Goal: Obtain resource: Download file/media

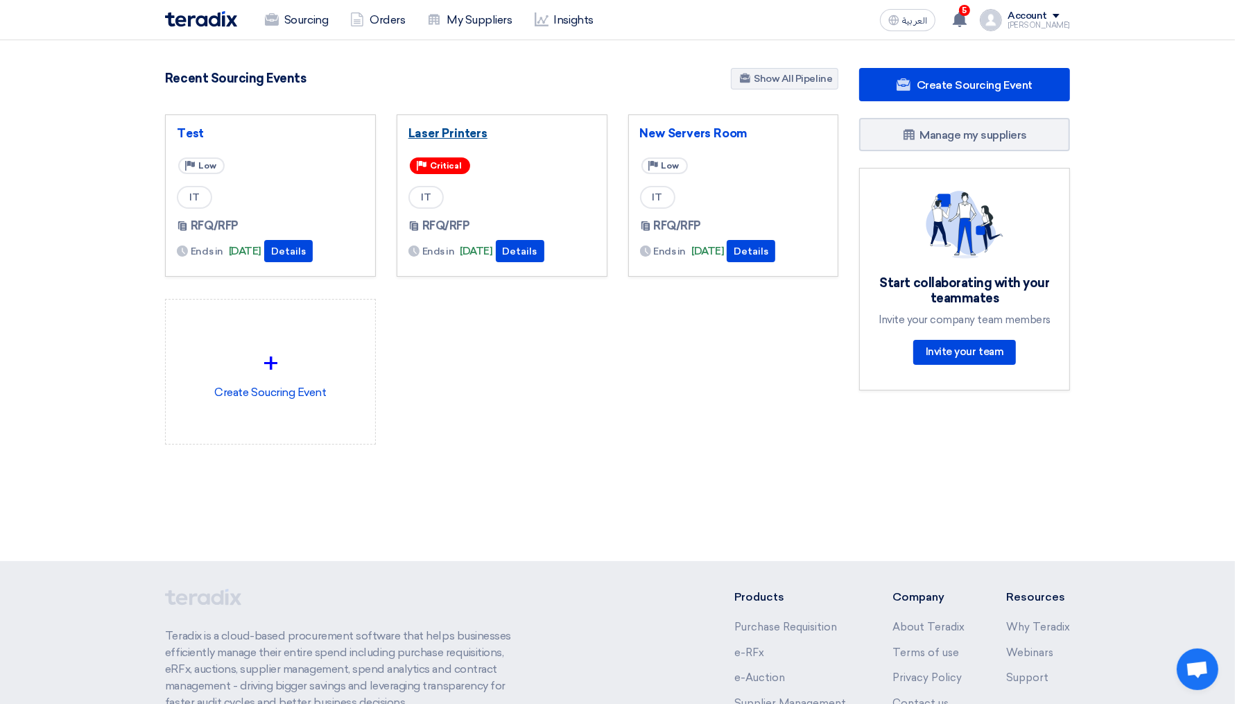
click at [463, 131] on link "Laser Printers" at bounding box center [501, 133] width 187 height 14
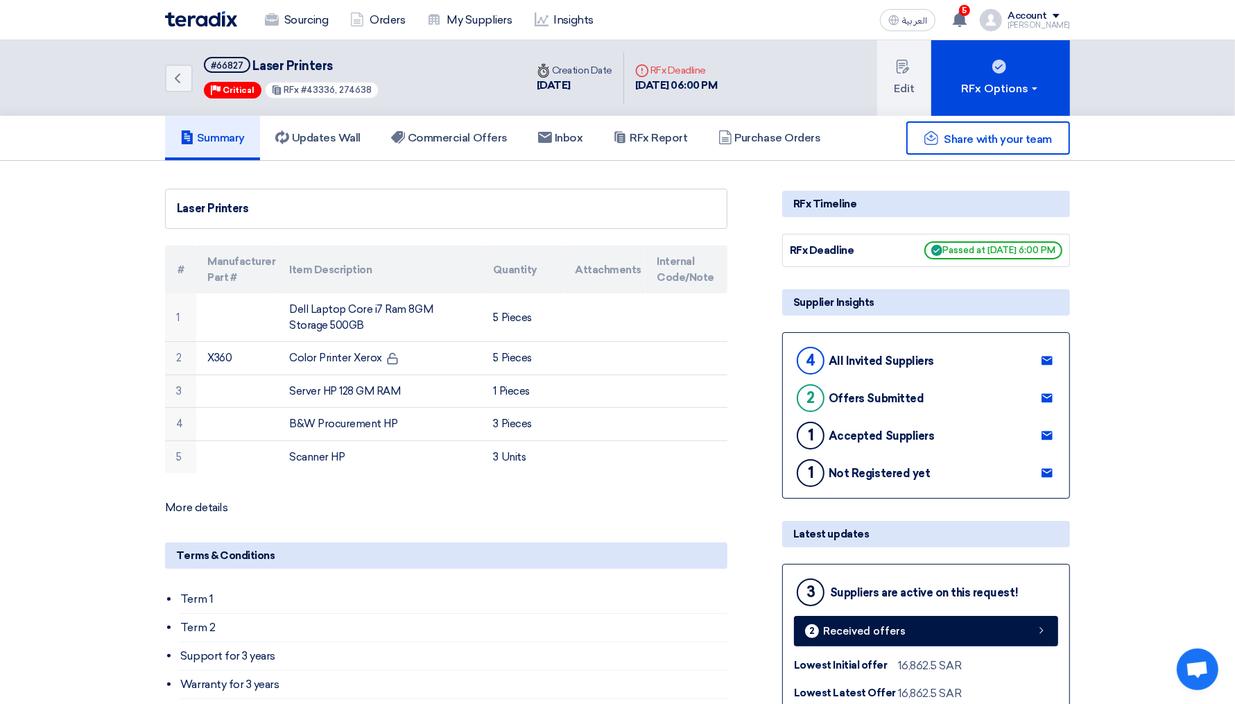
click at [678, 139] on h5 "RFx Report" at bounding box center [650, 138] width 74 height 14
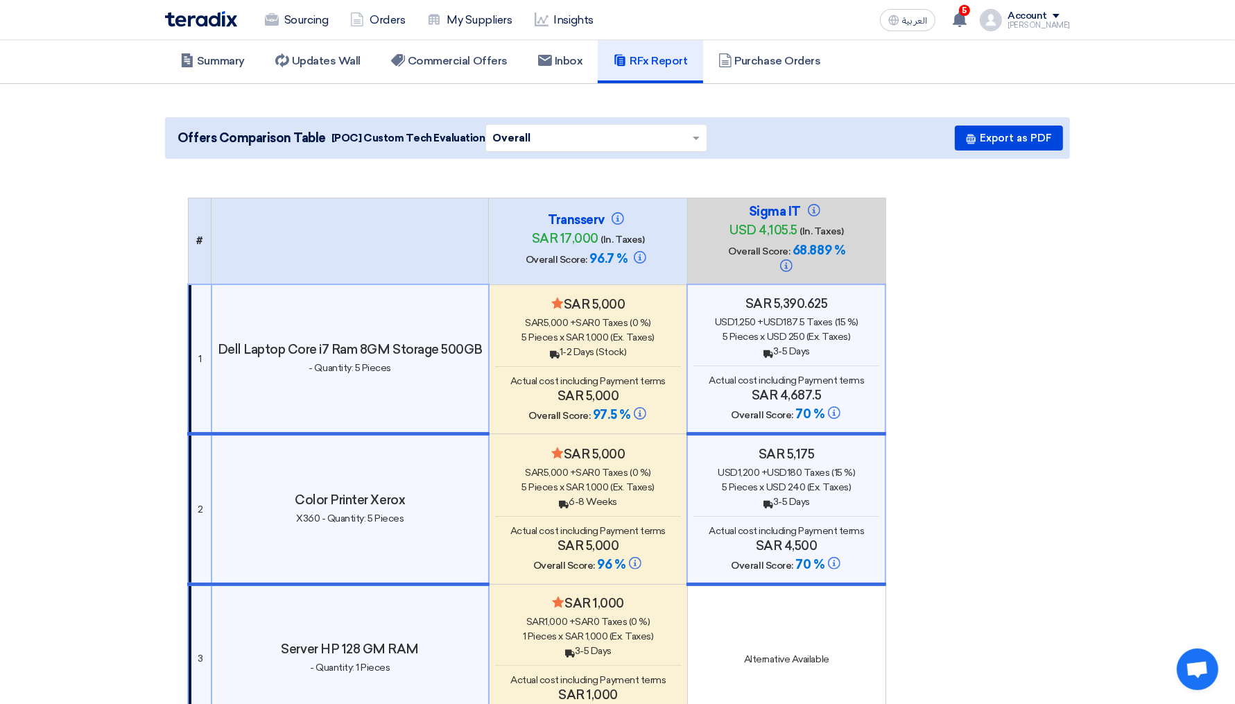
scroll to position [121, 0]
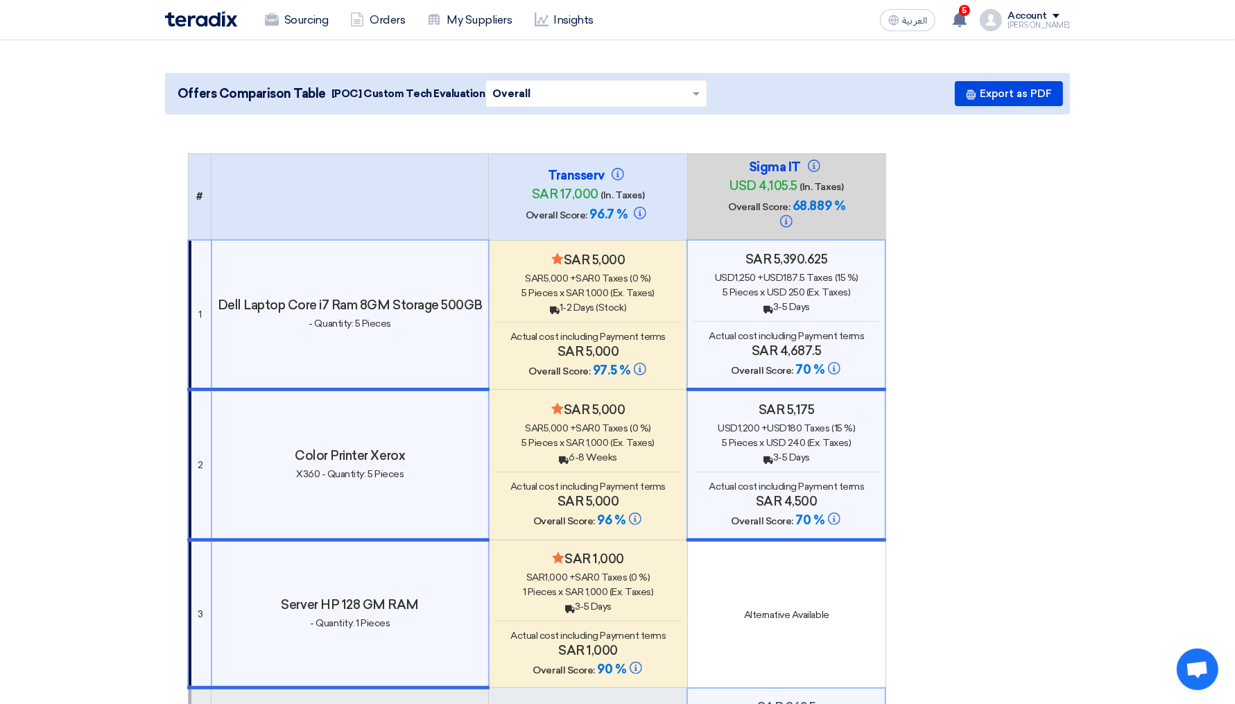
click at [596, 363] on span "97.5 %" at bounding box center [611, 370] width 37 height 15
click at [1021, 96] on button "Export as PDF" at bounding box center [1009, 93] width 108 height 25
click at [1011, 84] on button "Export as PDF" at bounding box center [1009, 93] width 108 height 25
click at [996, 99] on button "Export as PDF" at bounding box center [1009, 93] width 108 height 25
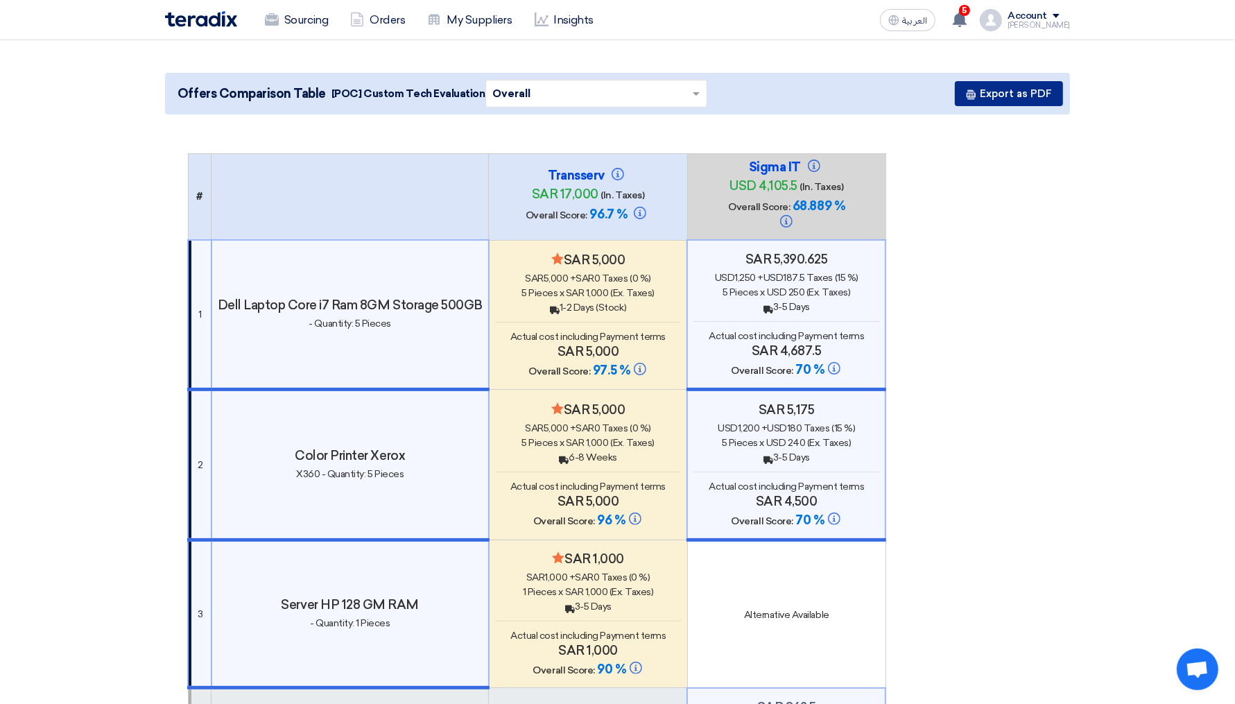
click at [996, 99] on button "Export as PDF" at bounding box center [1009, 93] width 108 height 25
click at [1010, 89] on button "Export as PDF" at bounding box center [1009, 93] width 108 height 25
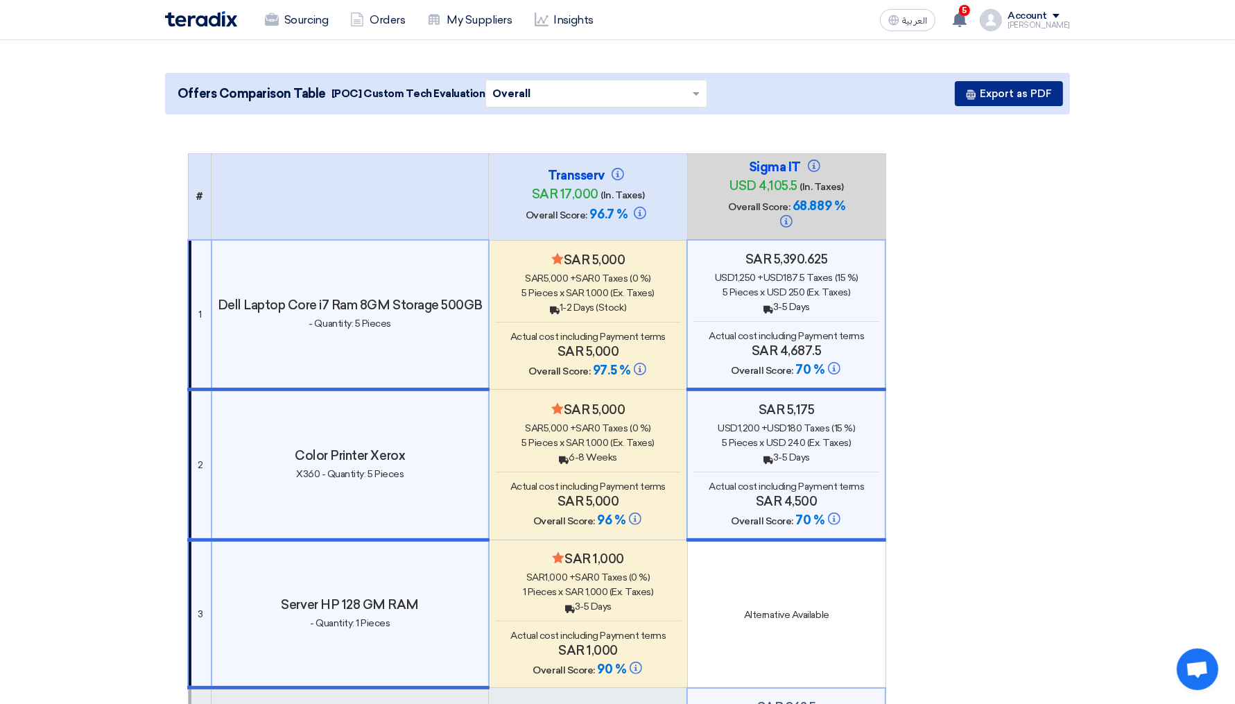
click at [1010, 89] on button "Export as PDF" at bounding box center [1009, 93] width 108 height 25
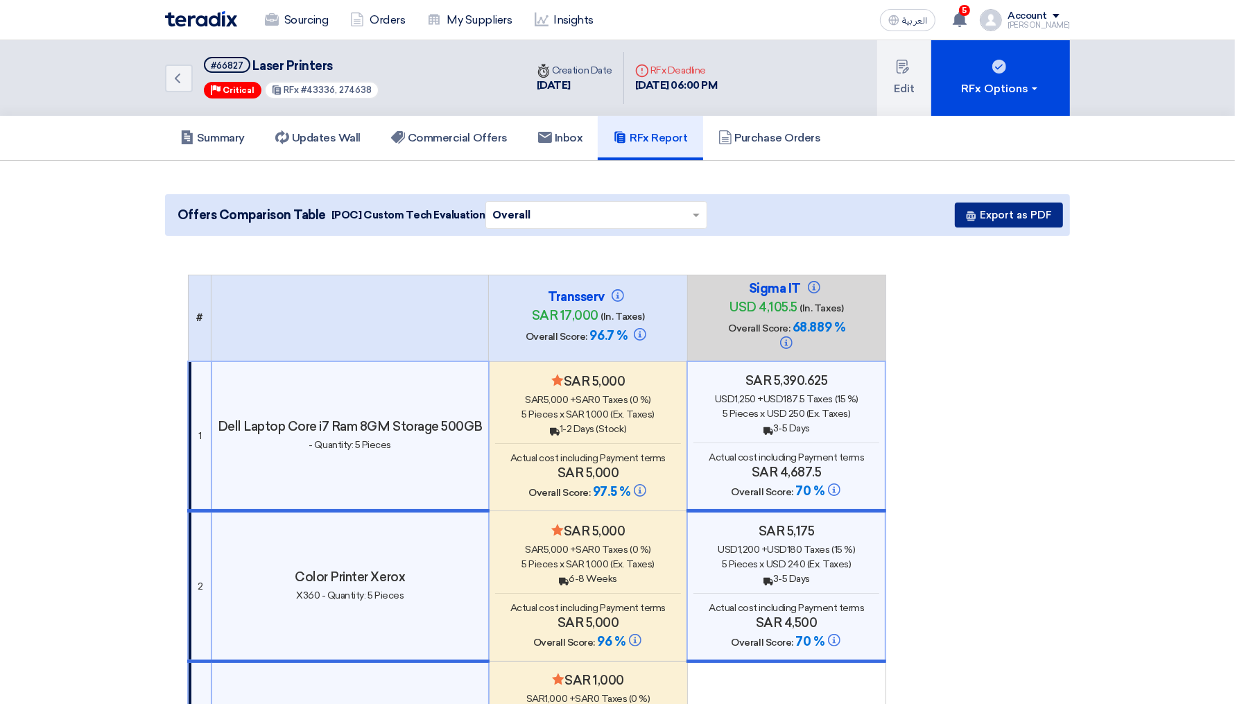
click at [1010, 225] on button "Export as PDF" at bounding box center [1009, 215] width 108 height 25
click at [1035, 218] on button "Export as PDF" at bounding box center [1009, 215] width 108 height 25
click at [992, 214] on button "Export as PDF" at bounding box center [1009, 215] width 108 height 25
click at [1000, 217] on button "Export as PDF" at bounding box center [1009, 215] width 108 height 25
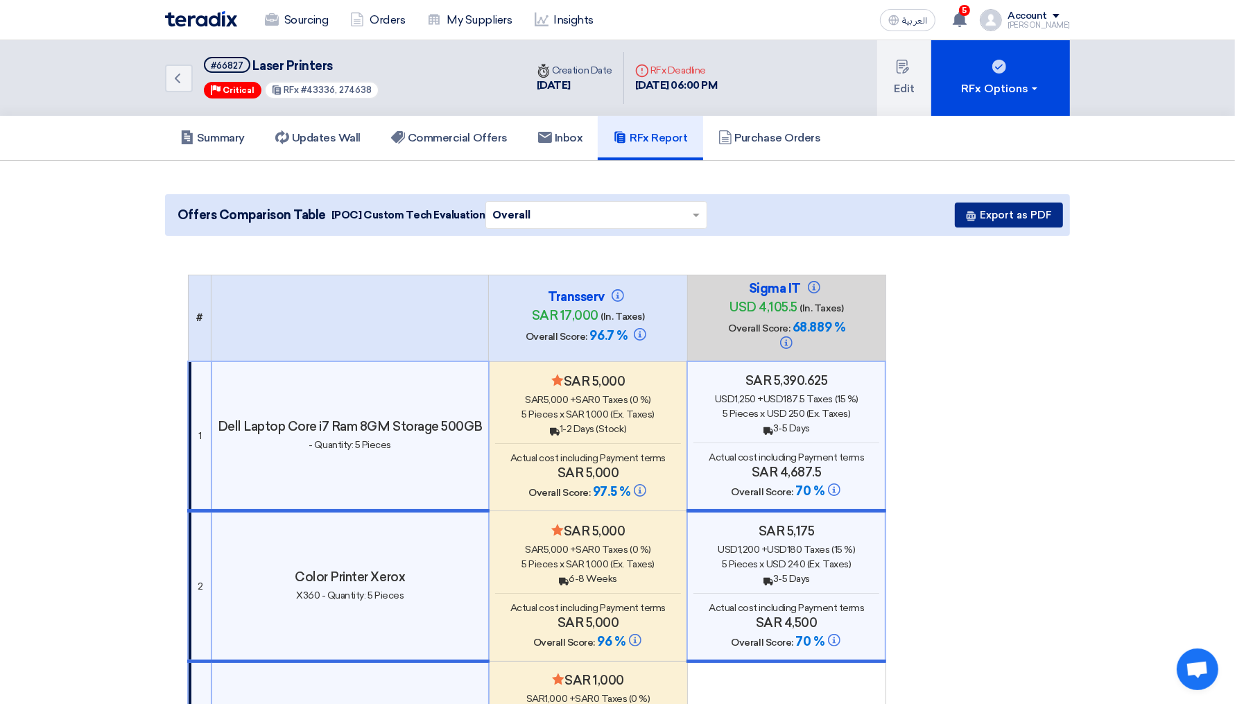
click at [1000, 217] on button "Export as PDF" at bounding box center [1009, 215] width 108 height 25
drag, startPoint x: 532, startPoint y: 85, endPoint x: 590, endPoint y: 87, distance: 58.3
click at [590, 87] on div "Time Creation Date 4 Nov, 2024" at bounding box center [575, 78] width 98 height 53
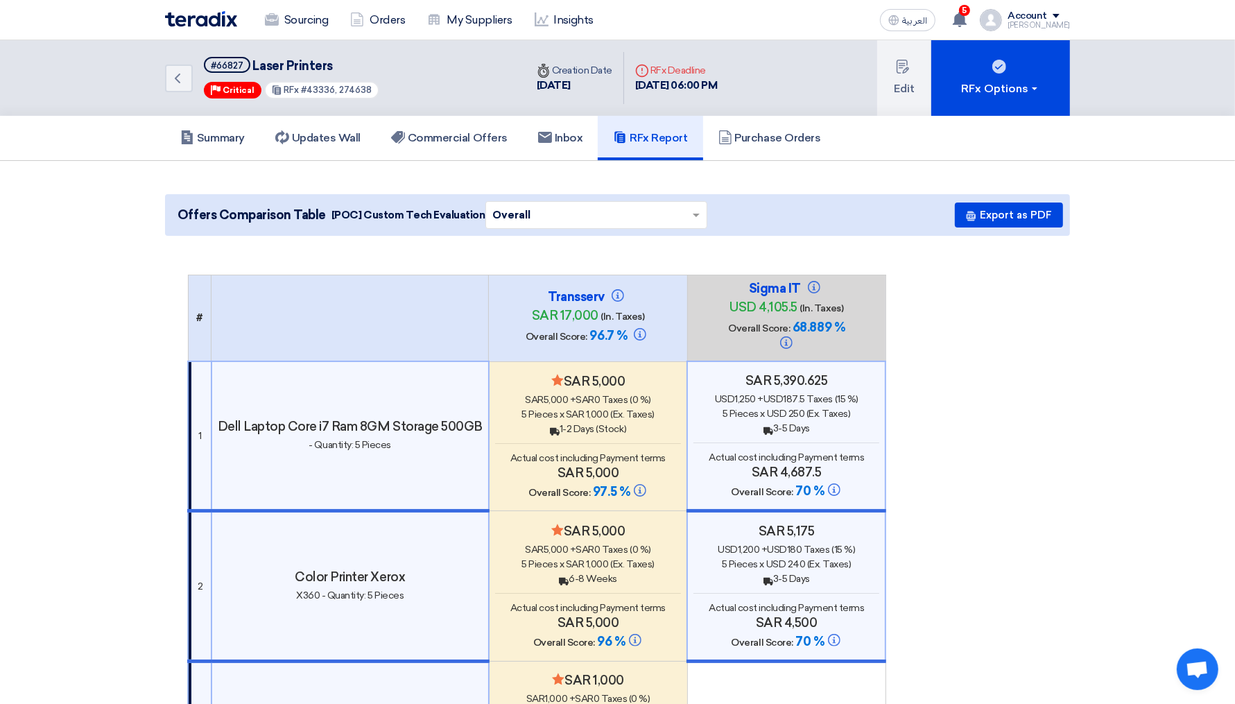
click at [589, 87] on div "[DATE]" at bounding box center [575, 86] width 76 height 16
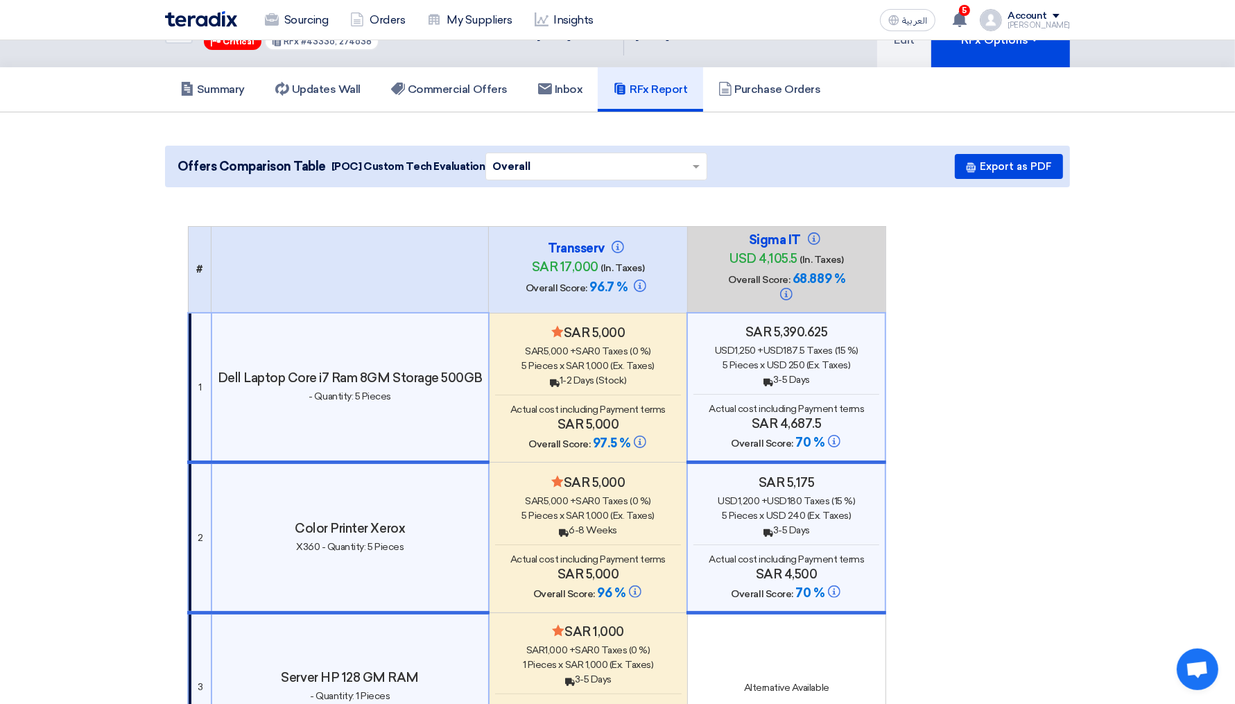
scroll to position [50, 0]
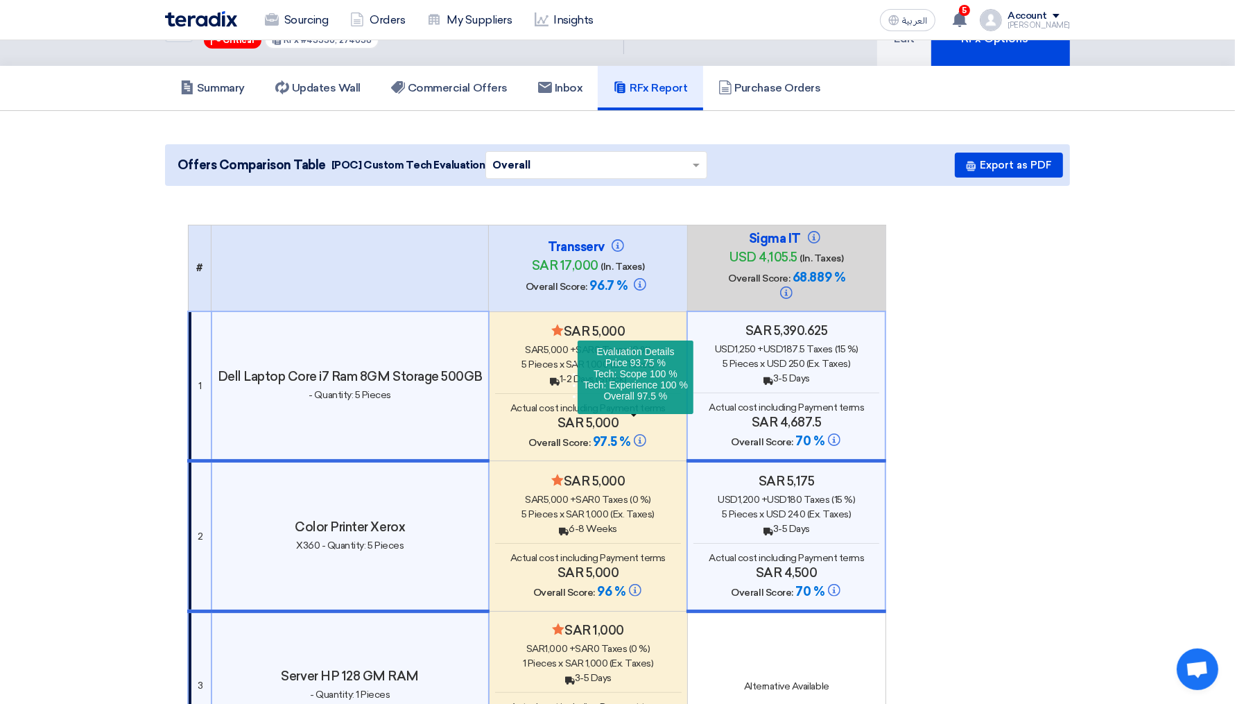
drag, startPoint x: 522, startPoint y: 428, endPoint x: 632, endPoint y: 421, distance: 110.5
click at [632, 434] on h4 "Overall Score: 97.5 % Evaluation Details price 93.75 % Tech: Scope 100 % Tech: …" at bounding box center [588, 442] width 186 height 17
click at [601, 434] on span "97.5 %" at bounding box center [611, 441] width 37 height 15
drag, startPoint x: 527, startPoint y: 424, endPoint x: 628, endPoint y: 427, distance: 100.6
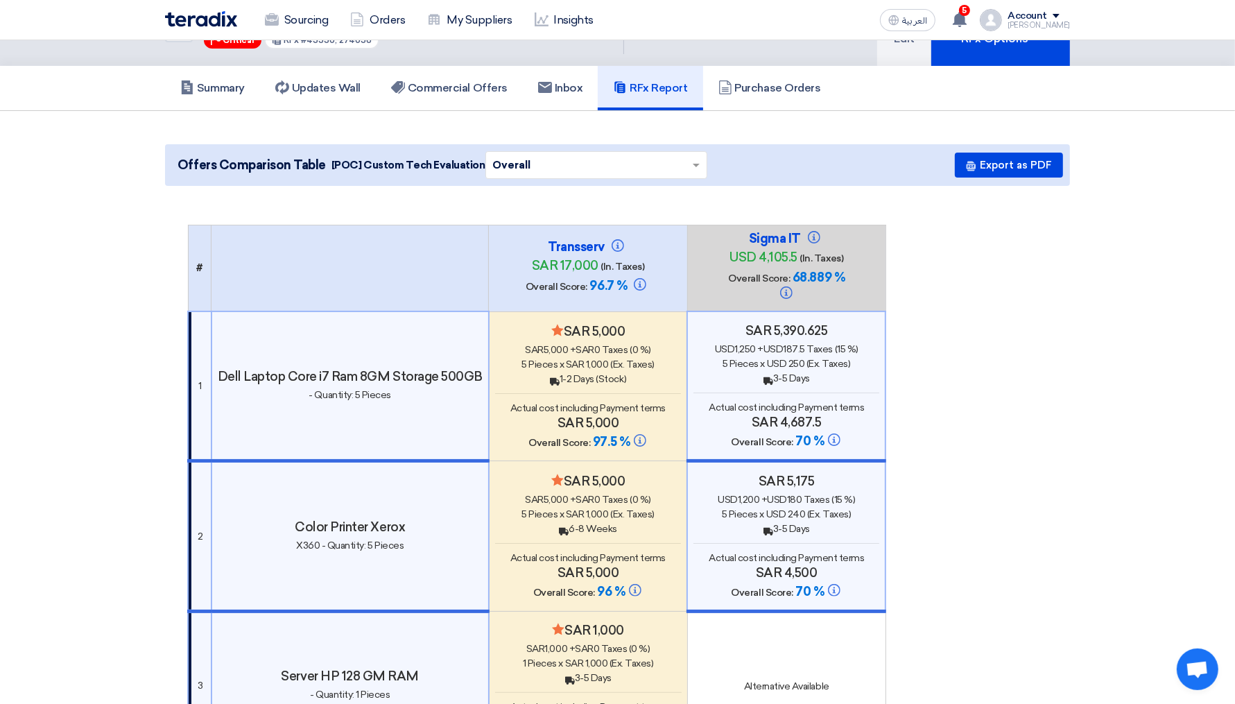
click at [628, 434] on h4 "Overall Score: 97.5 %" at bounding box center [588, 442] width 186 height 17
click at [693, 164] on span at bounding box center [696, 166] width 7 height 5
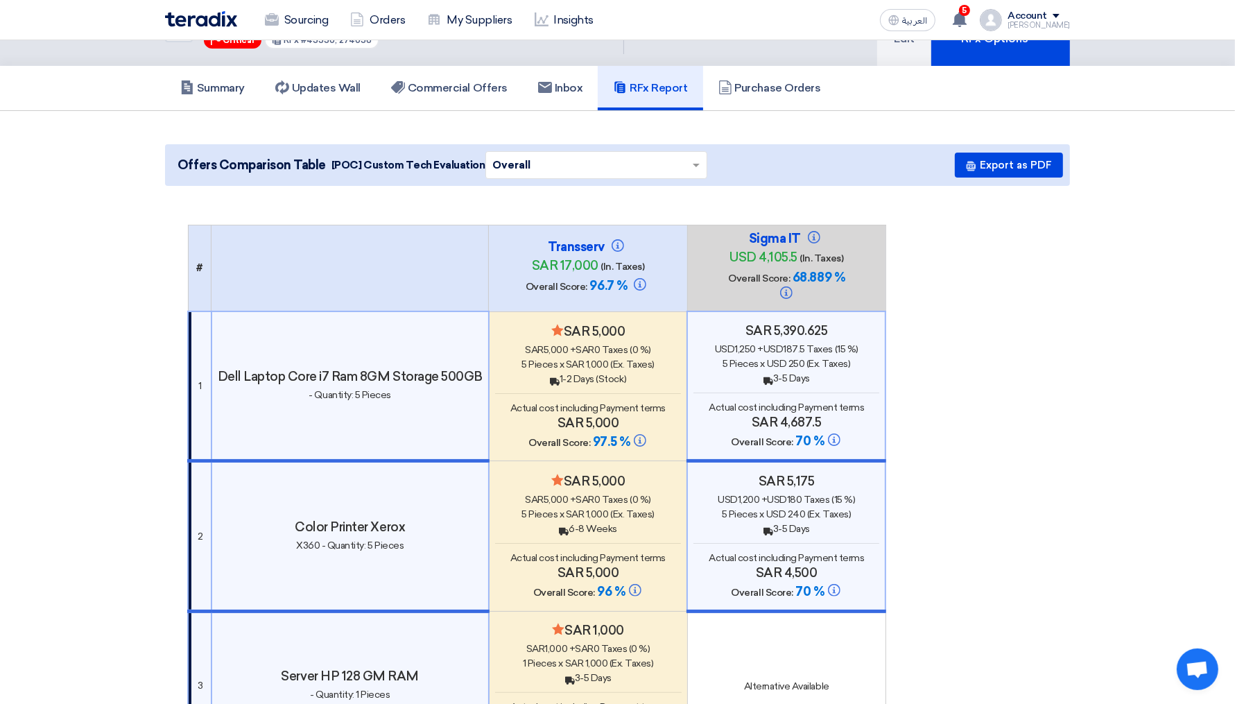
scroll to position [0, 0]
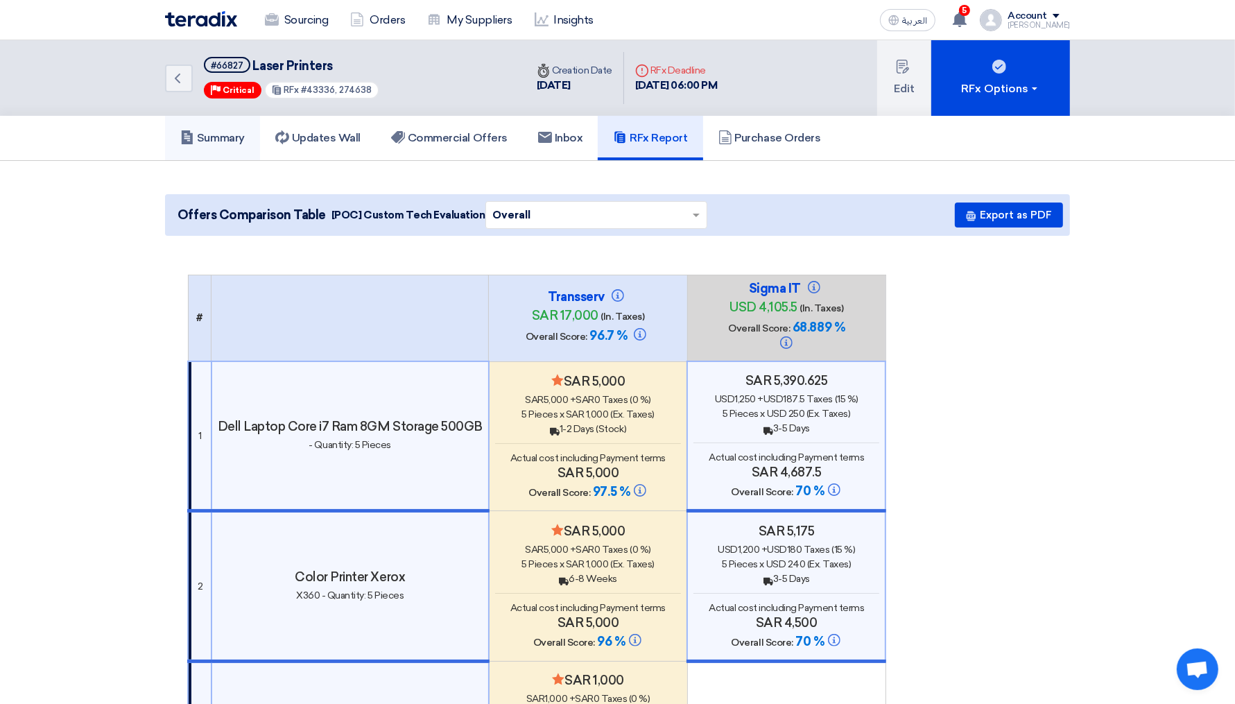
click at [242, 155] on link "Summary" at bounding box center [212, 138] width 95 height 44
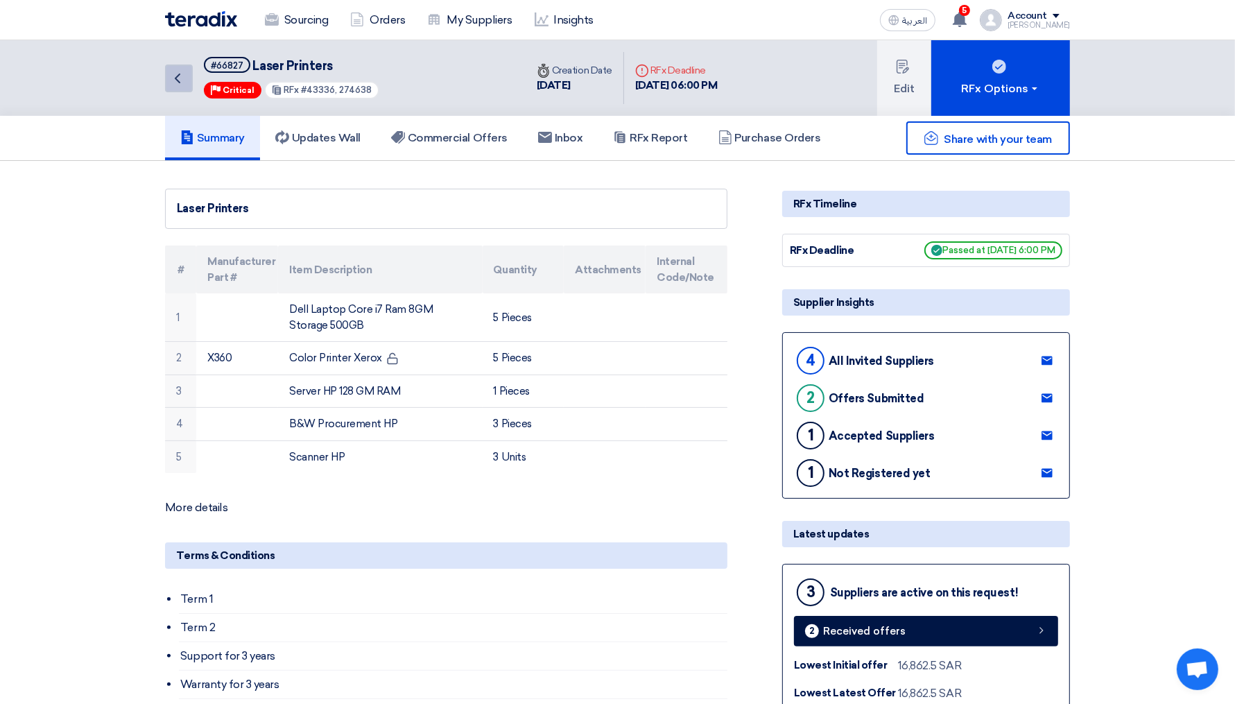
click at [166, 82] on link "Back" at bounding box center [179, 78] width 28 height 28
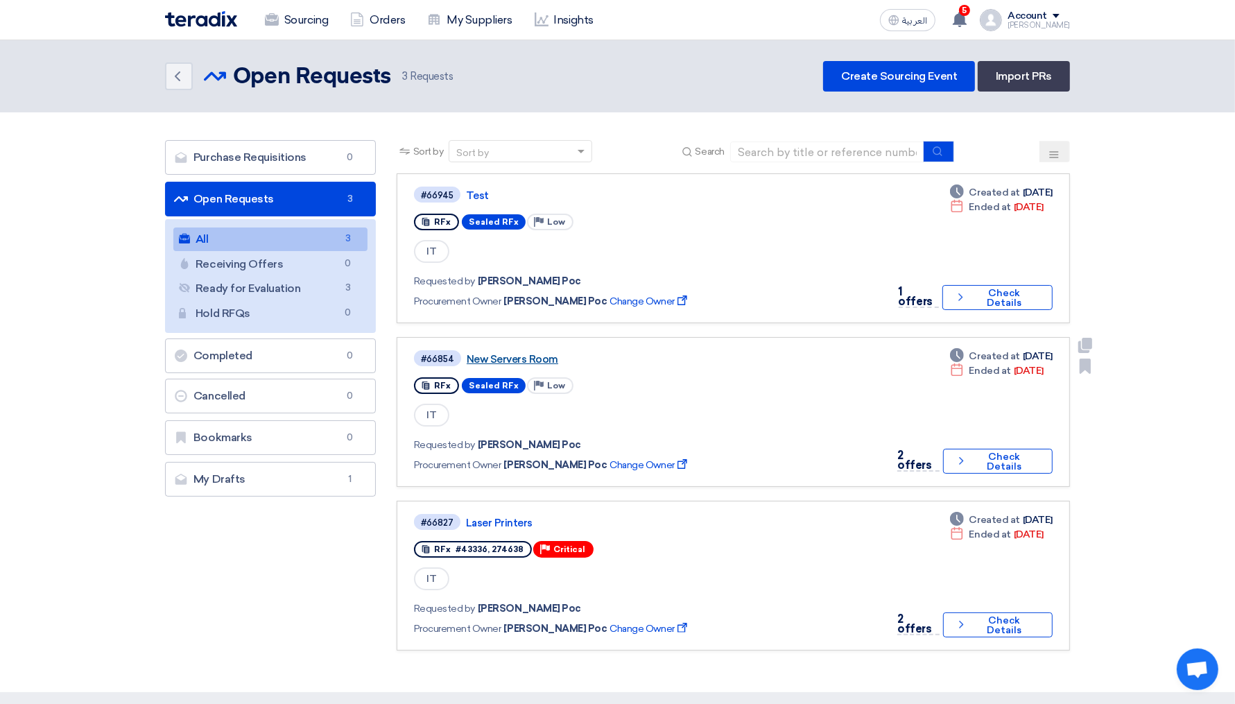
click at [516, 353] on link "New Servers Room" at bounding box center [640, 359] width 347 height 12
click at [487, 517] on link "Laser Printers" at bounding box center [639, 523] width 347 height 12
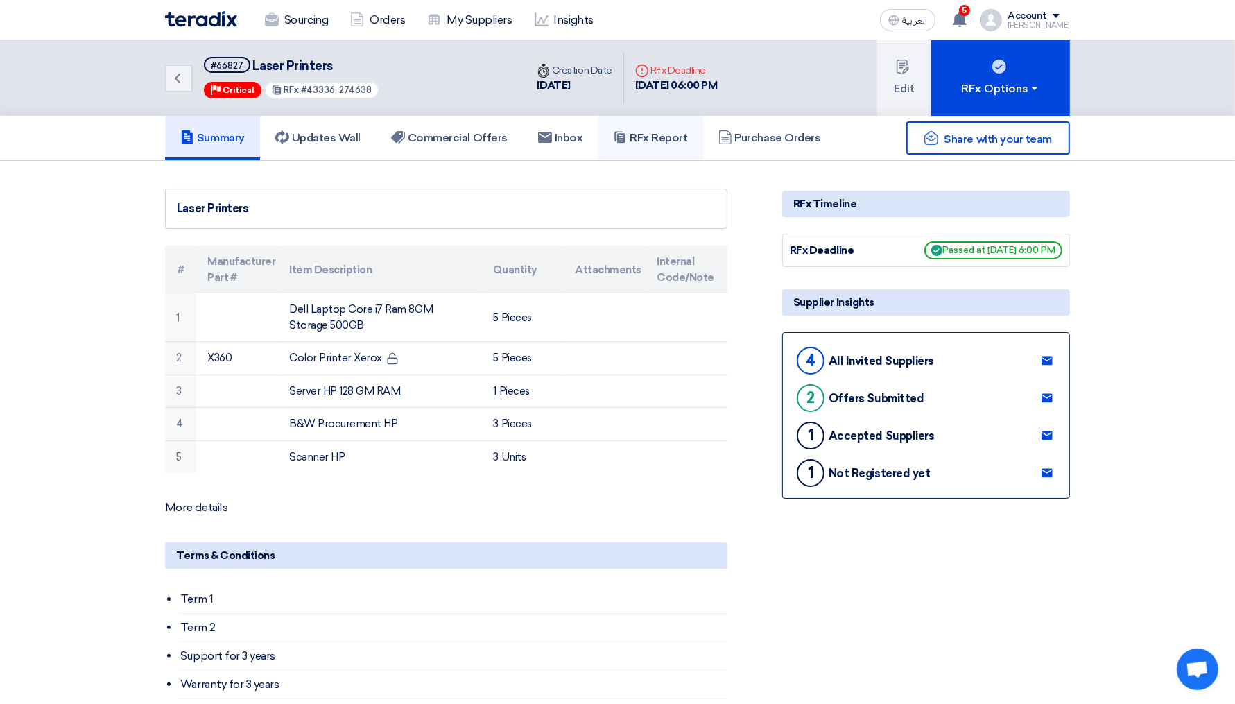
click at [665, 146] on link "RFx Report" at bounding box center [650, 138] width 105 height 44
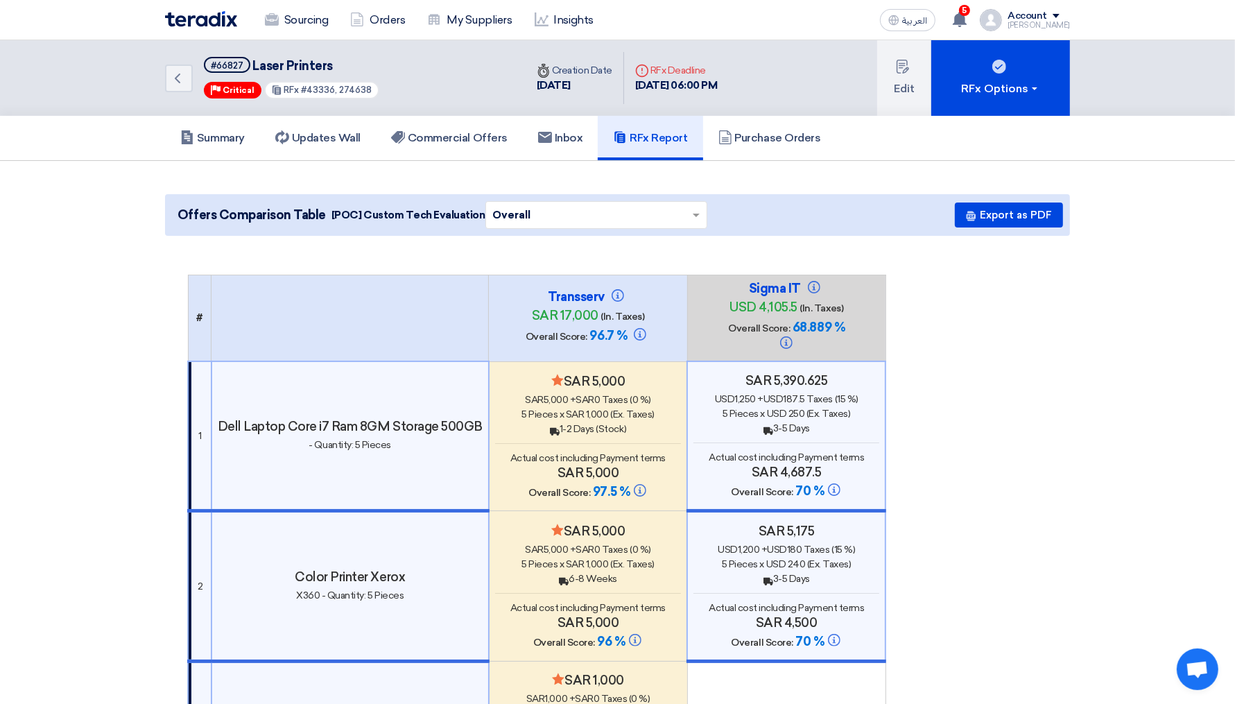
scroll to position [75, 0]
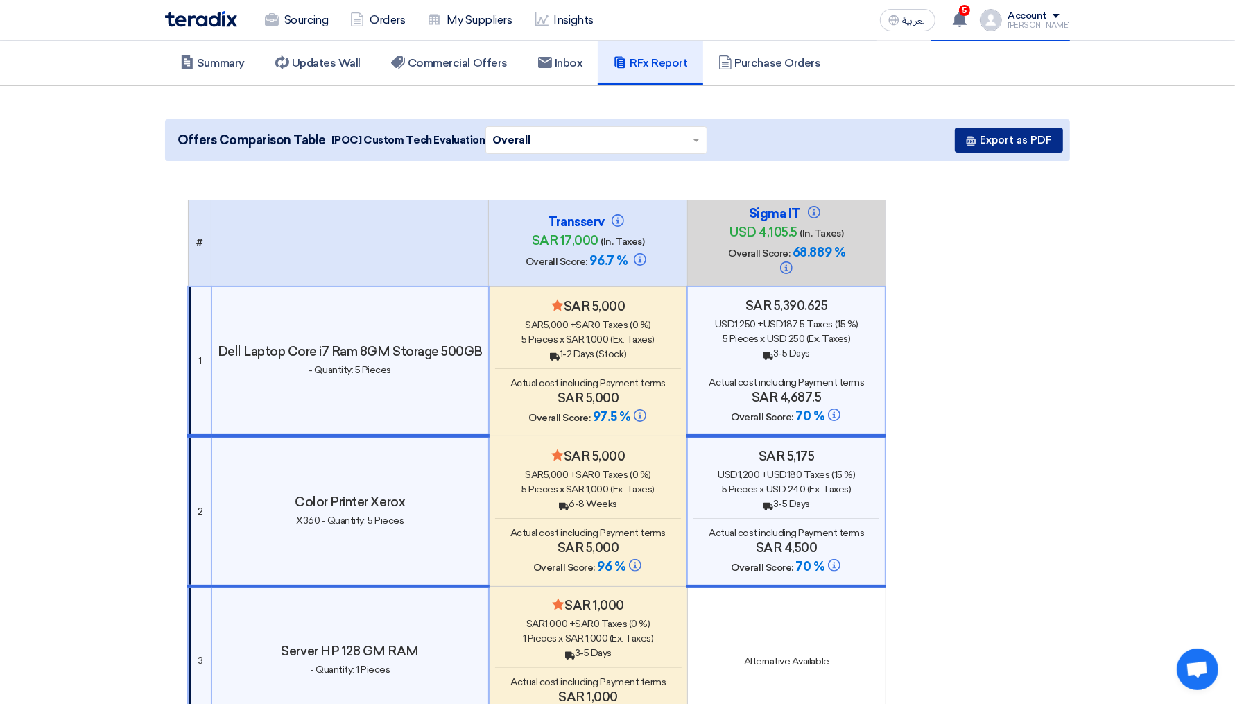
click at [999, 139] on button "Export as PDF" at bounding box center [1009, 140] width 108 height 25
